Goal: Transaction & Acquisition: Book appointment/travel/reservation

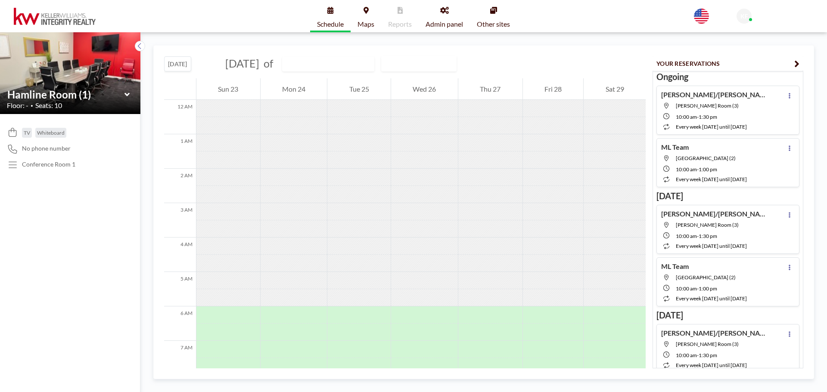
scroll to position [431, 0]
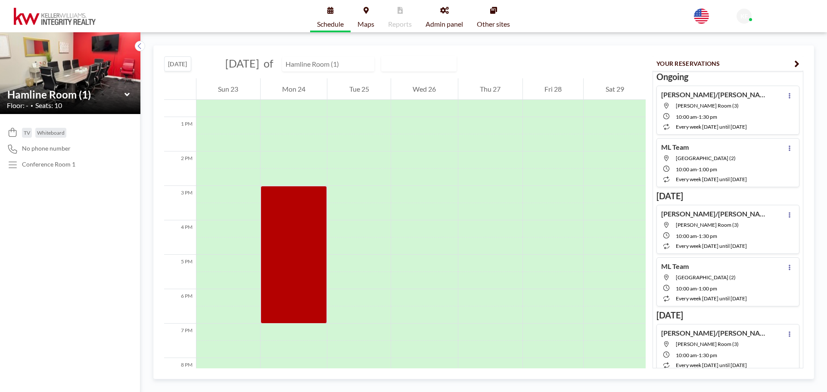
click at [365, 63] on input "text" at bounding box center [323, 64] width 83 height 14
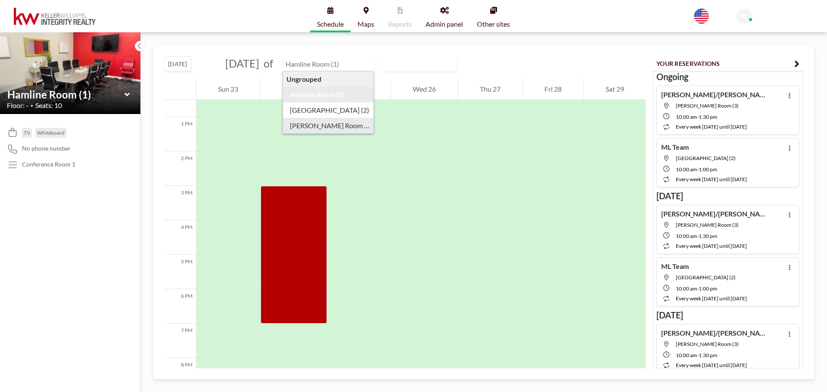
type input "[PERSON_NAME] Room (3)"
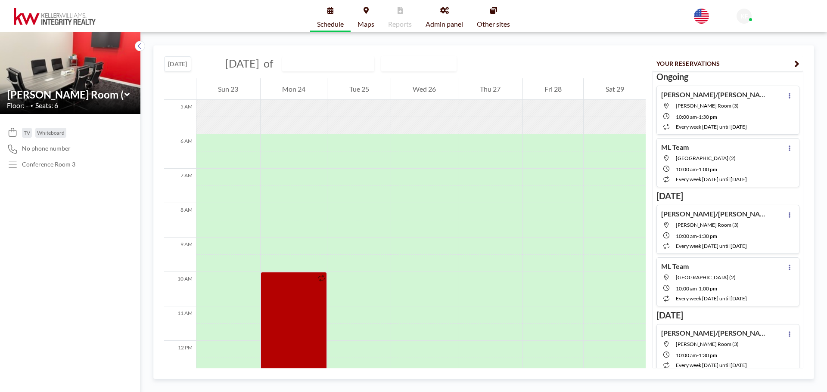
scroll to position [258, 0]
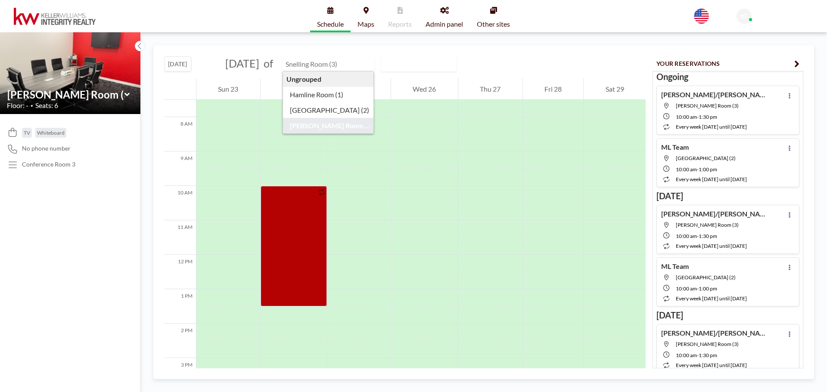
click at [358, 65] on input "text" at bounding box center [323, 64] width 83 height 14
type input "Hamline Room (1)"
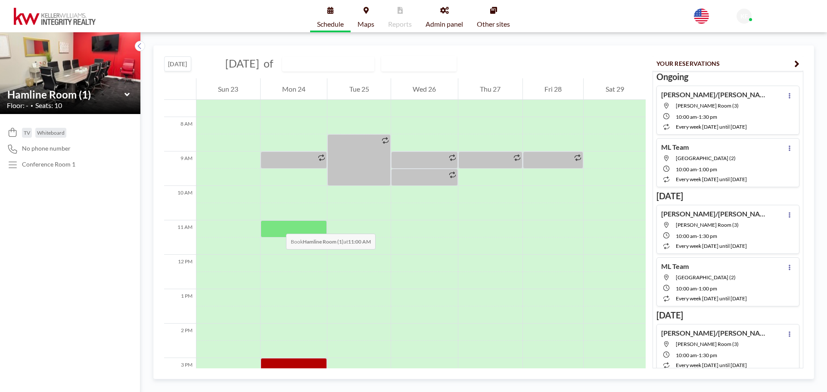
click at [277, 225] on div at bounding box center [294, 228] width 67 height 17
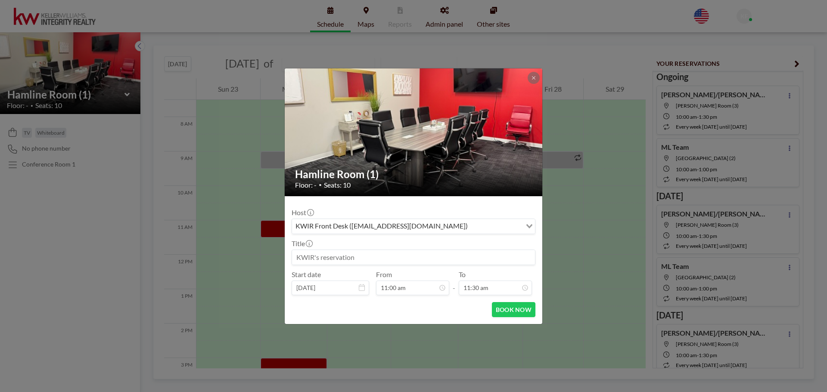
click at [337, 256] on input at bounding box center [413, 257] width 243 height 15
type input "[PERSON_NAME]"
click at [483, 288] on input "11:30 am" at bounding box center [495, 288] width 73 height 15
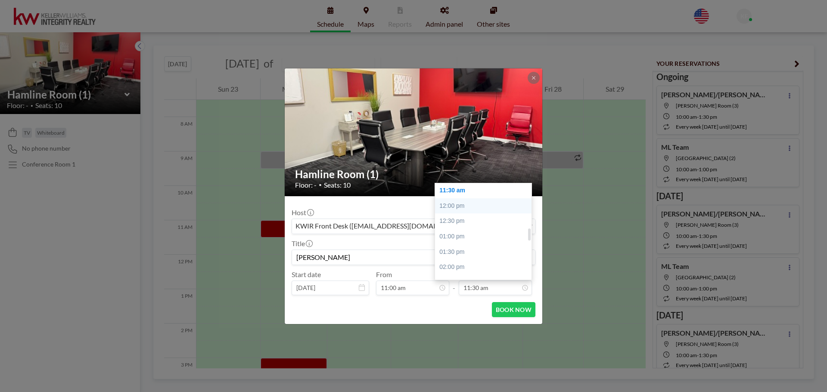
click at [462, 205] on div "12:00 pm" at bounding box center [485, 206] width 101 height 16
type input "12:00 pm"
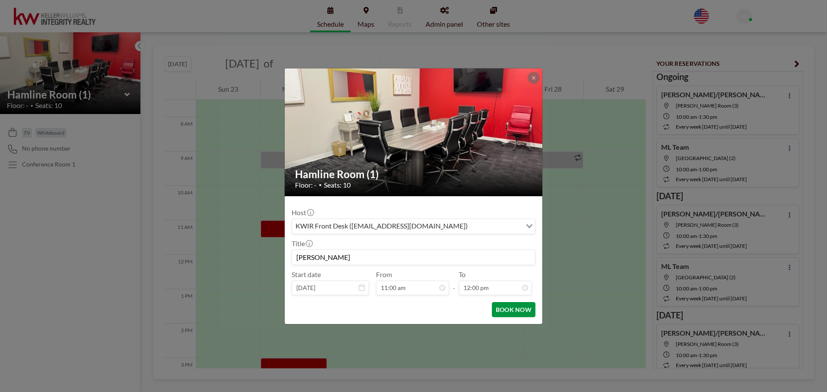
scroll to position [368, 0]
click at [502, 305] on button "BOOK NOW" at bounding box center [513, 309] width 43 height 15
